Goal: Book appointment/travel/reservation

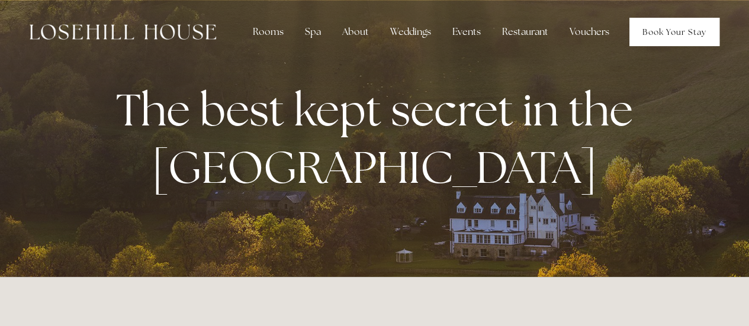
click at [678, 26] on link "Book Your Stay" at bounding box center [675, 32] width 90 height 28
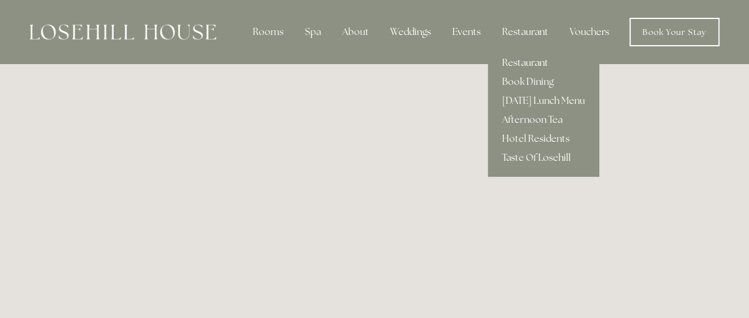
click at [517, 63] on link "Restaurant" at bounding box center [543, 62] width 111 height 19
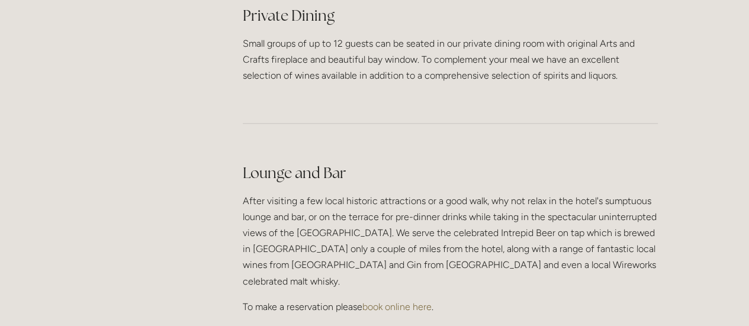
scroll to position [2832, 0]
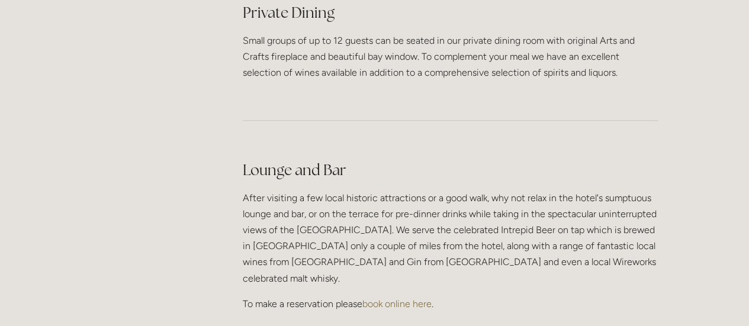
click at [403, 299] on link "book online here" at bounding box center [397, 304] width 69 height 11
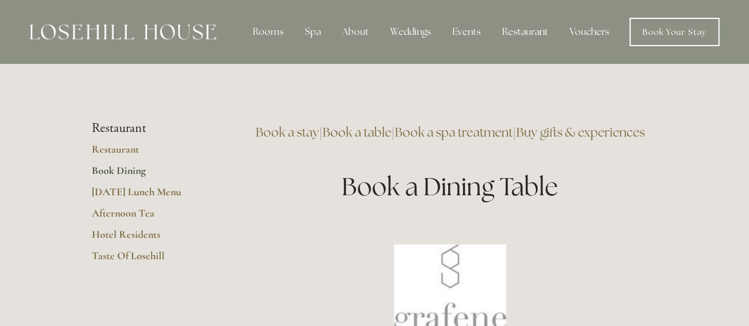
click at [345, 171] on div "Book a stay | Book a table | Book a spa treatment | Buy gifts & experiences Boo…" at bounding box center [450, 163] width 415 height 84
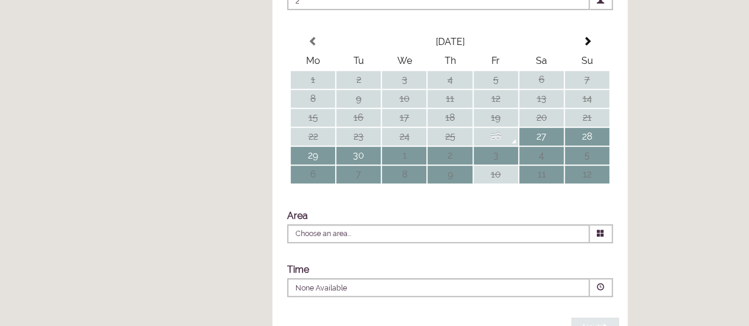
scroll to position [262, 0]
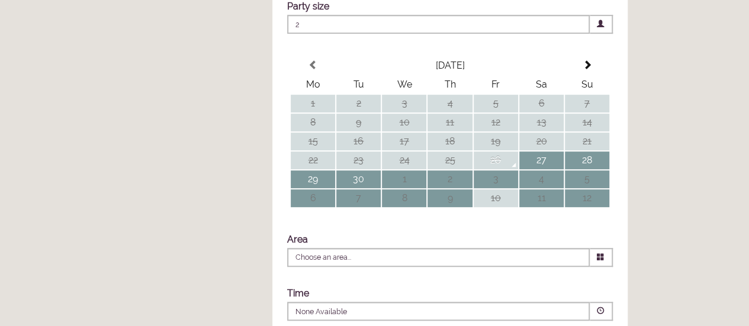
click at [490, 34] on span "2" at bounding box center [438, 24] width 303 height 19
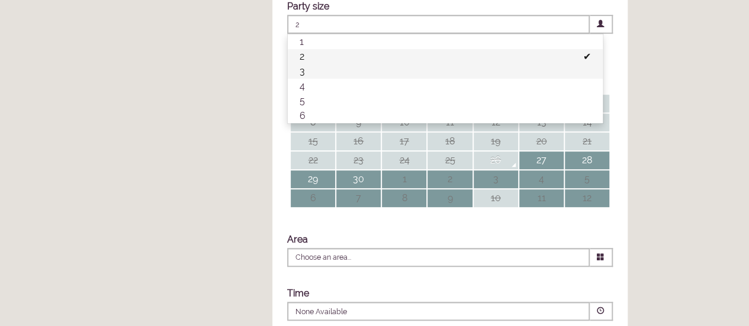
click at [361, 79] on li "3" at bounding box center [445, 71] width 315 height 15
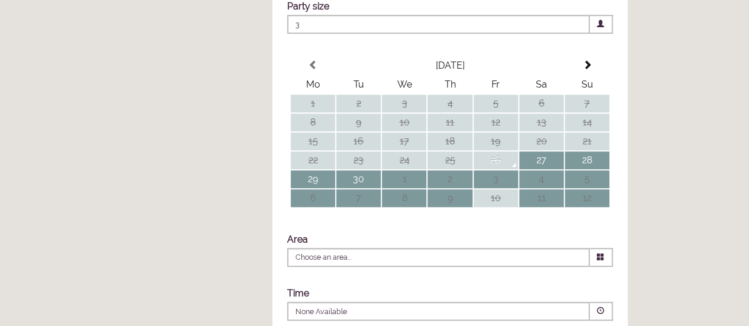
click at [367, 188] on td "30" at bounding box center [359, 180] width 44 height 18
type input "Any Area"
click at [399, 228] on div "September 2025 Mo Tu We Th Fr Sa Su 1 2 3 4 5 6 7 8 9 10 11 12 13 14 15 16 17 1…" at bounding box center [450, 139] width 355 height 180
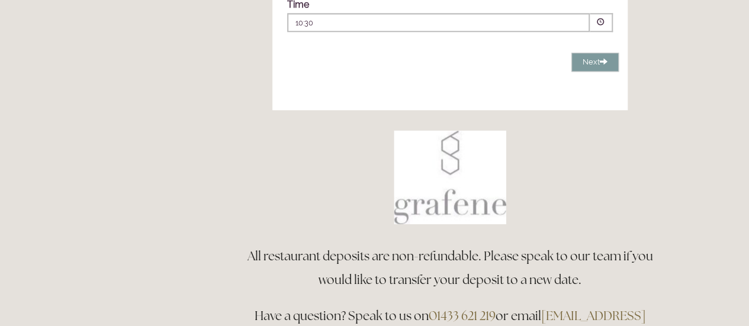
scroll to position [571, 0]
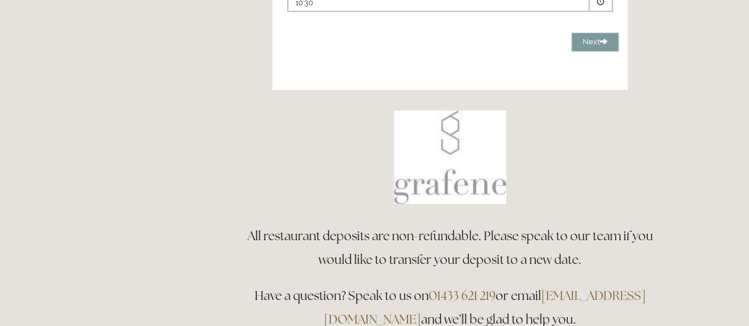
click at [432, 14] on div "10:30 Combined Shape Join Standby List" at bounding box center [439, 6] width 286 height 16
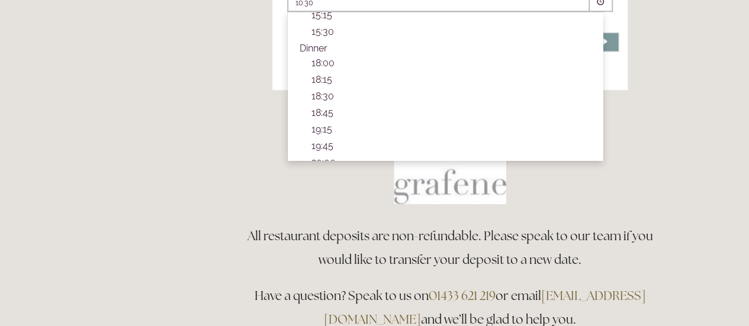
scroll to position [367, 0]
click at [347, 124] on p "19:15" at bounding box center [452, 118] width 280 height 11
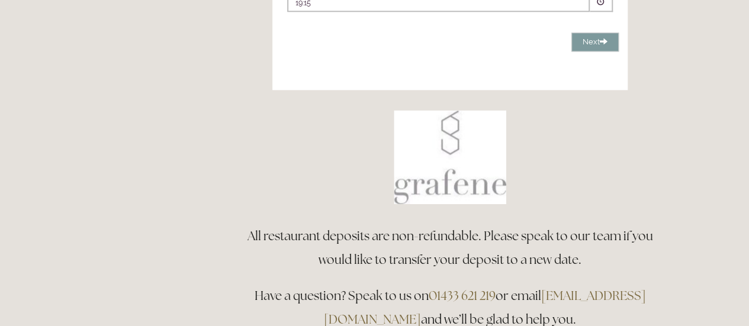
click at [607, 146] on div at bounding box center [450, 157] width 415 height 94
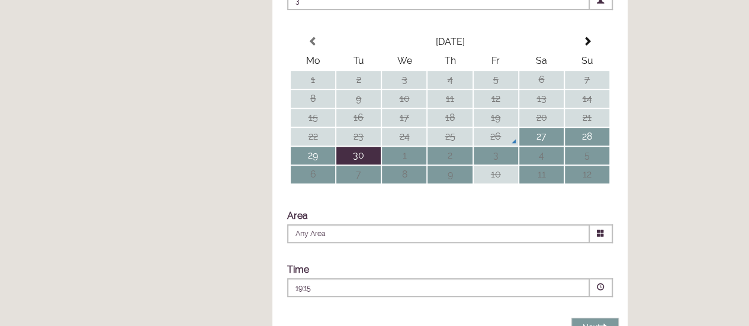
scroll to position [571, 0]
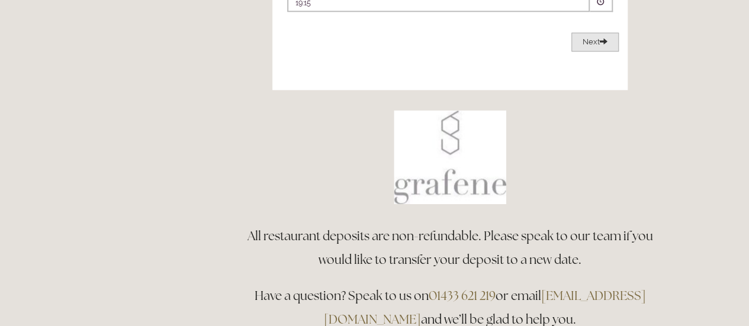
click at [595, 52] on button "Next Loading..." at bounding box center [595, 43] width 47 height 20
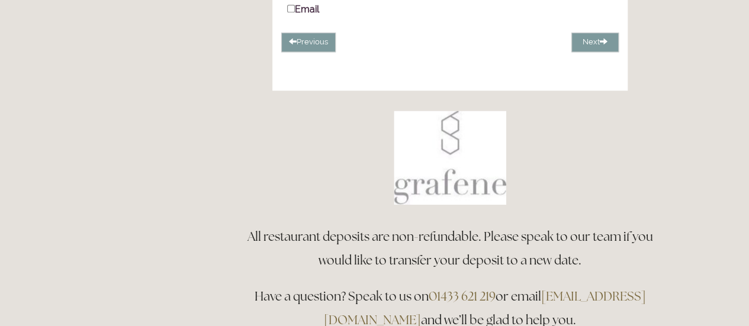
click at [302, 140] on div at bounding box center [450, 158] width 415 height 94
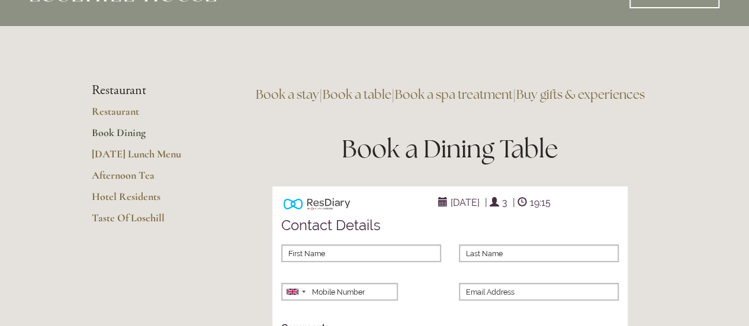
scroll to position [0, 0]
